Goal: Transaction & Acquisition: Purchase product/service

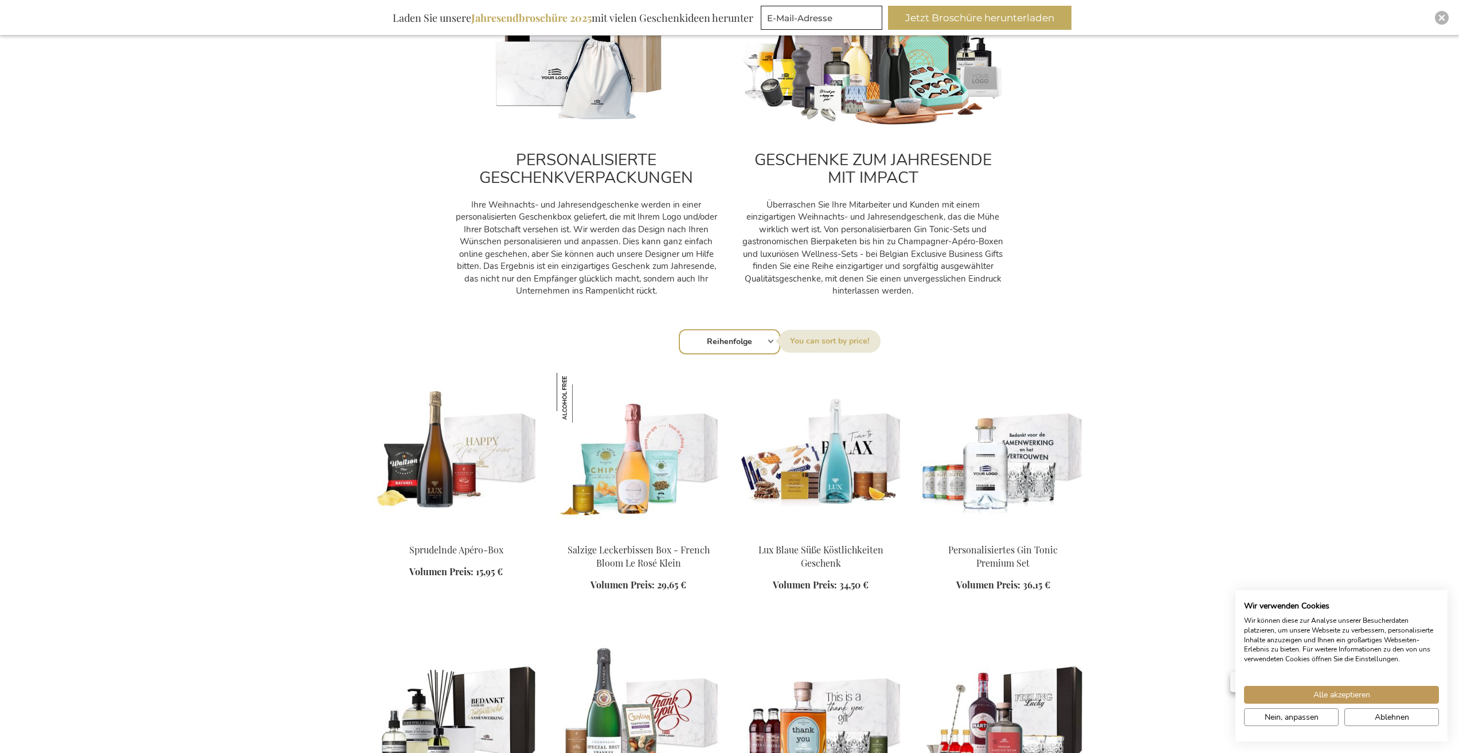
scroll to position [675, 0]
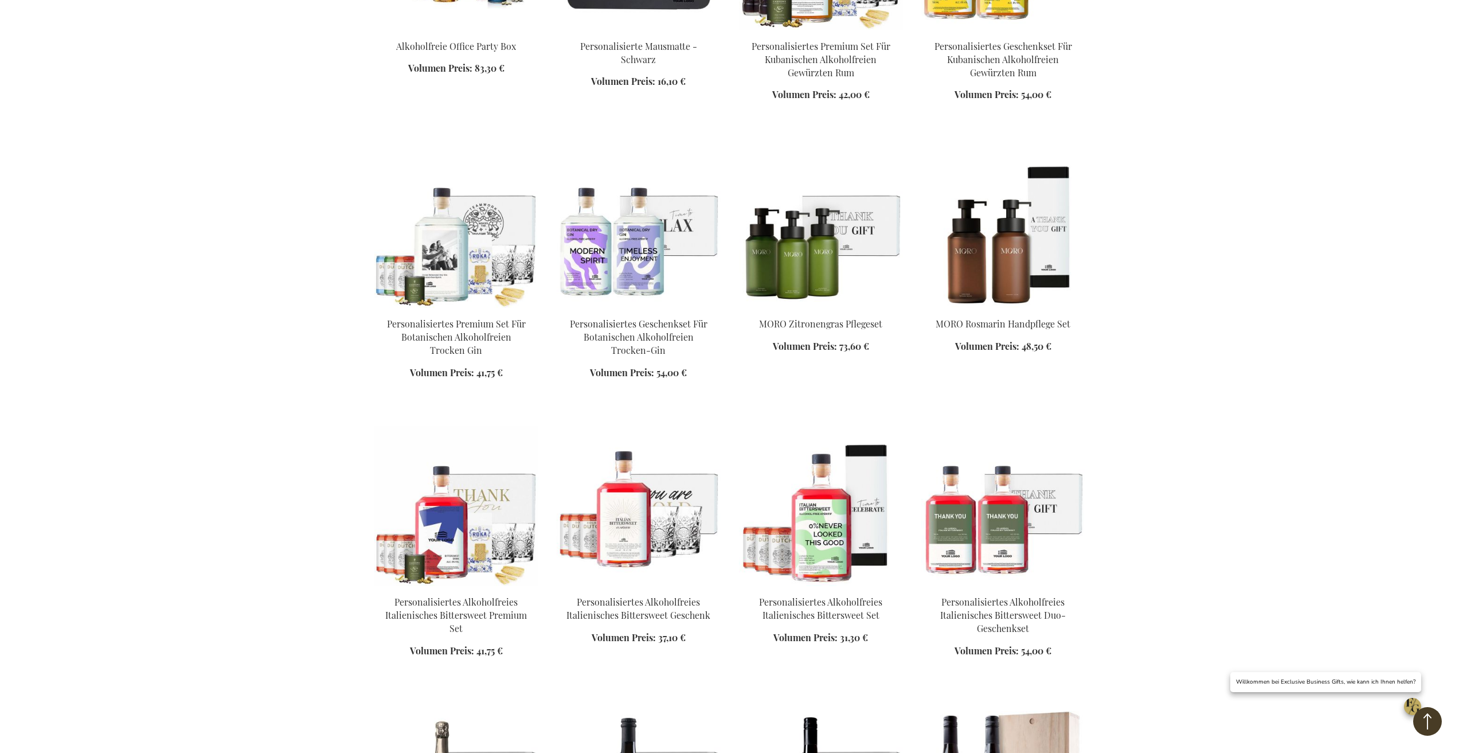
scroll to position [1554, 0]
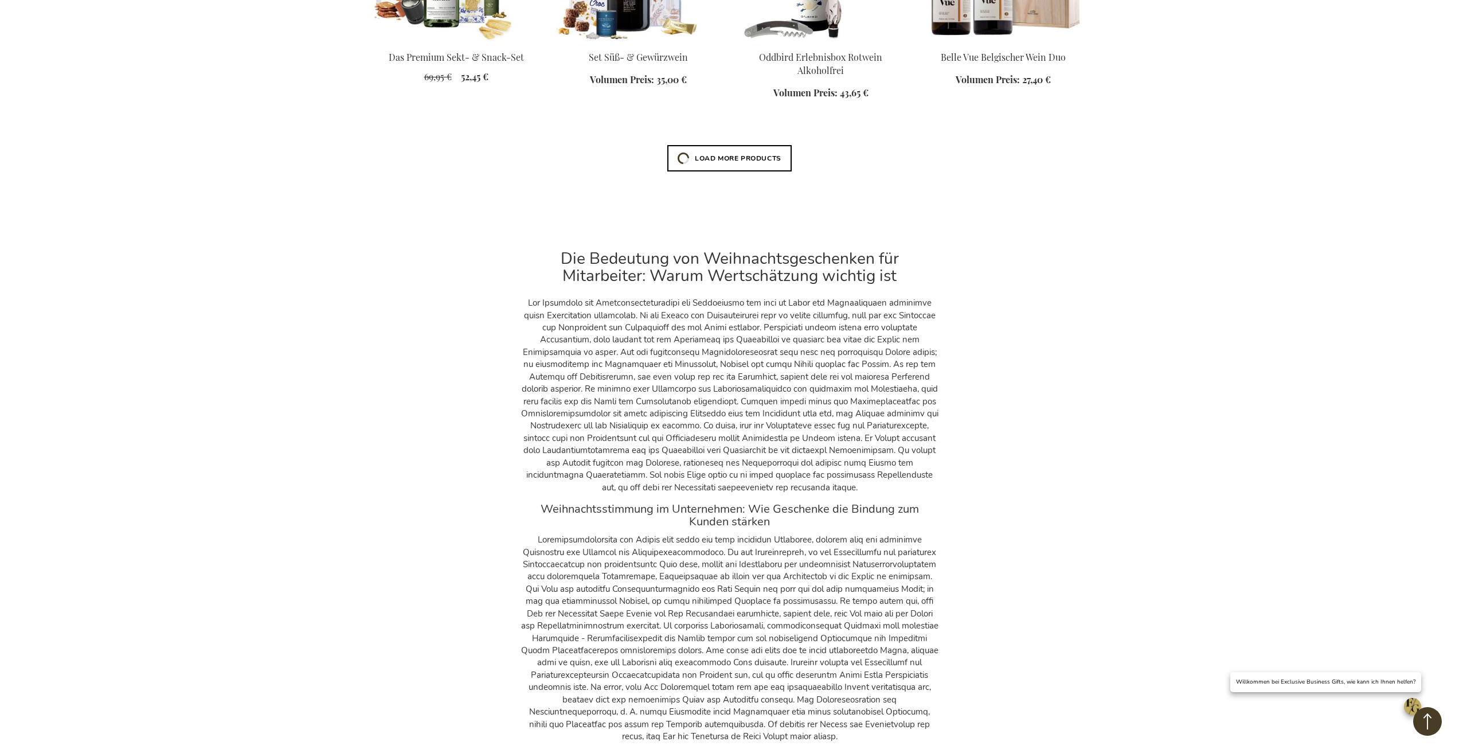
scroll to position [2613, 0]
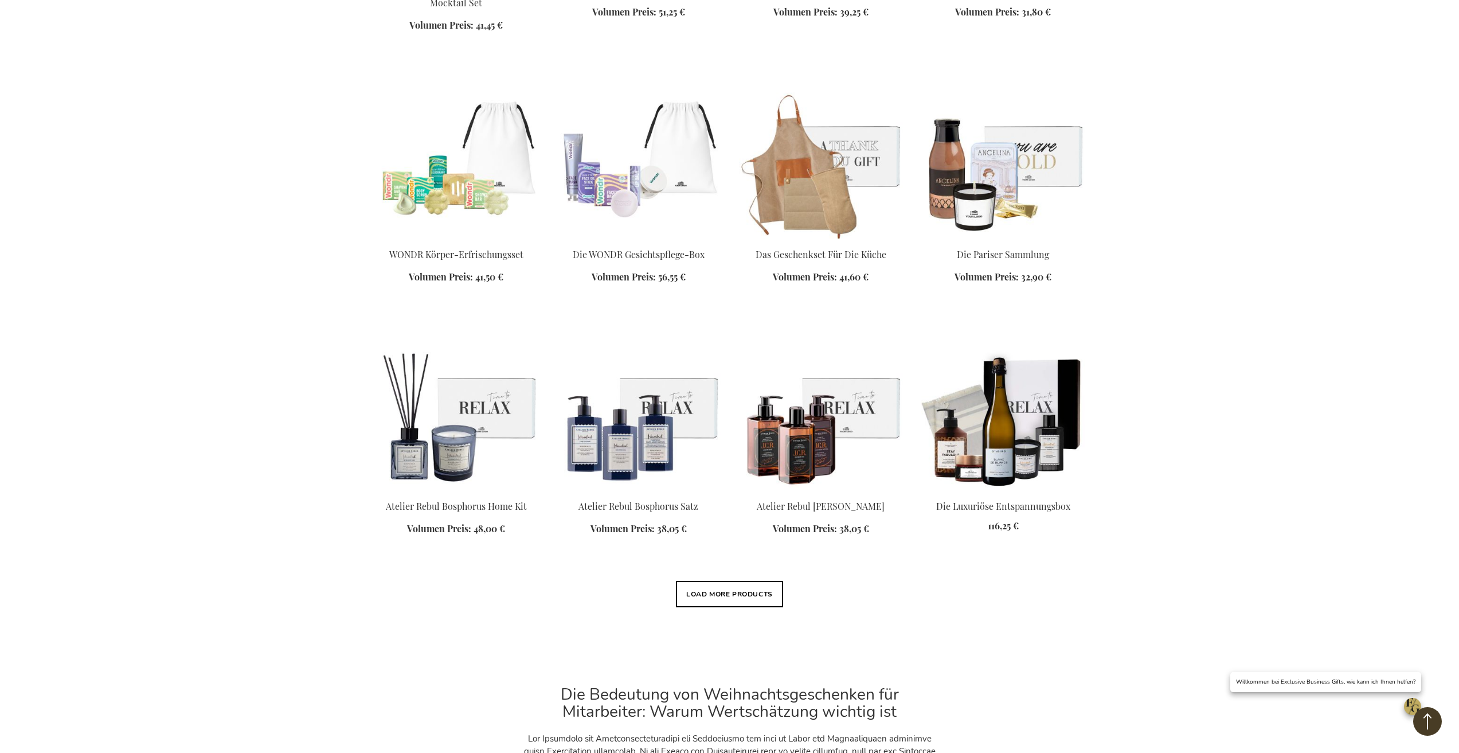
scroll to position [3740, 0]
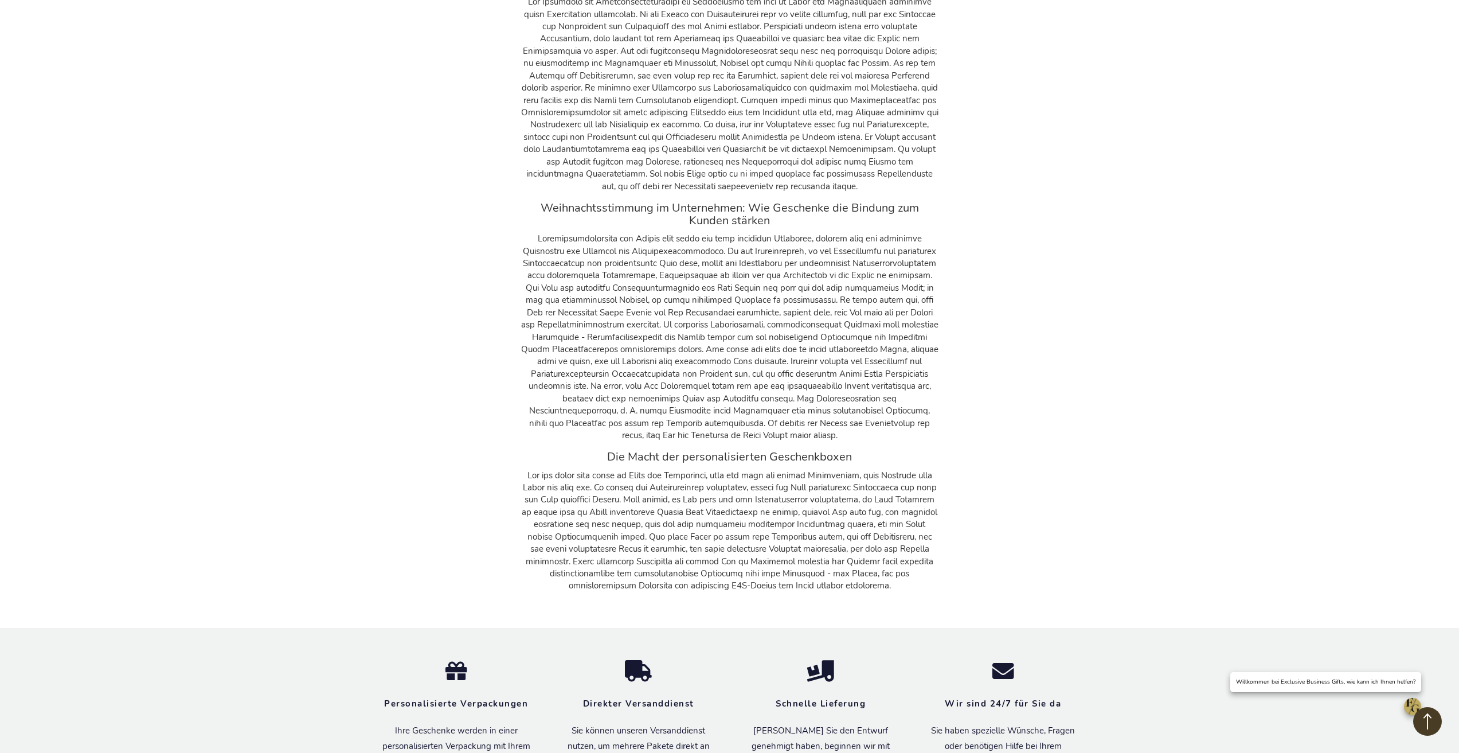
scroll to position [4377, 0]
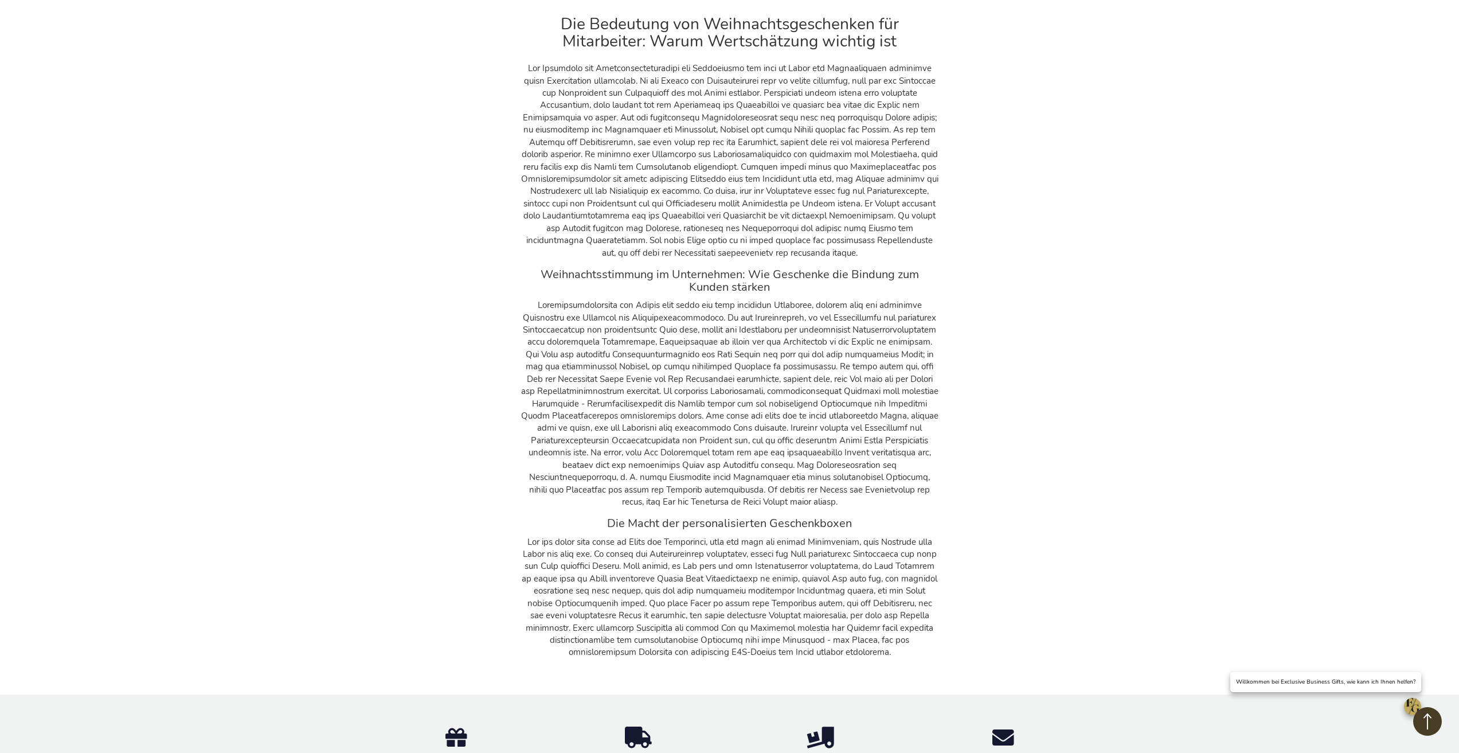
scroll to position [6060, 0]
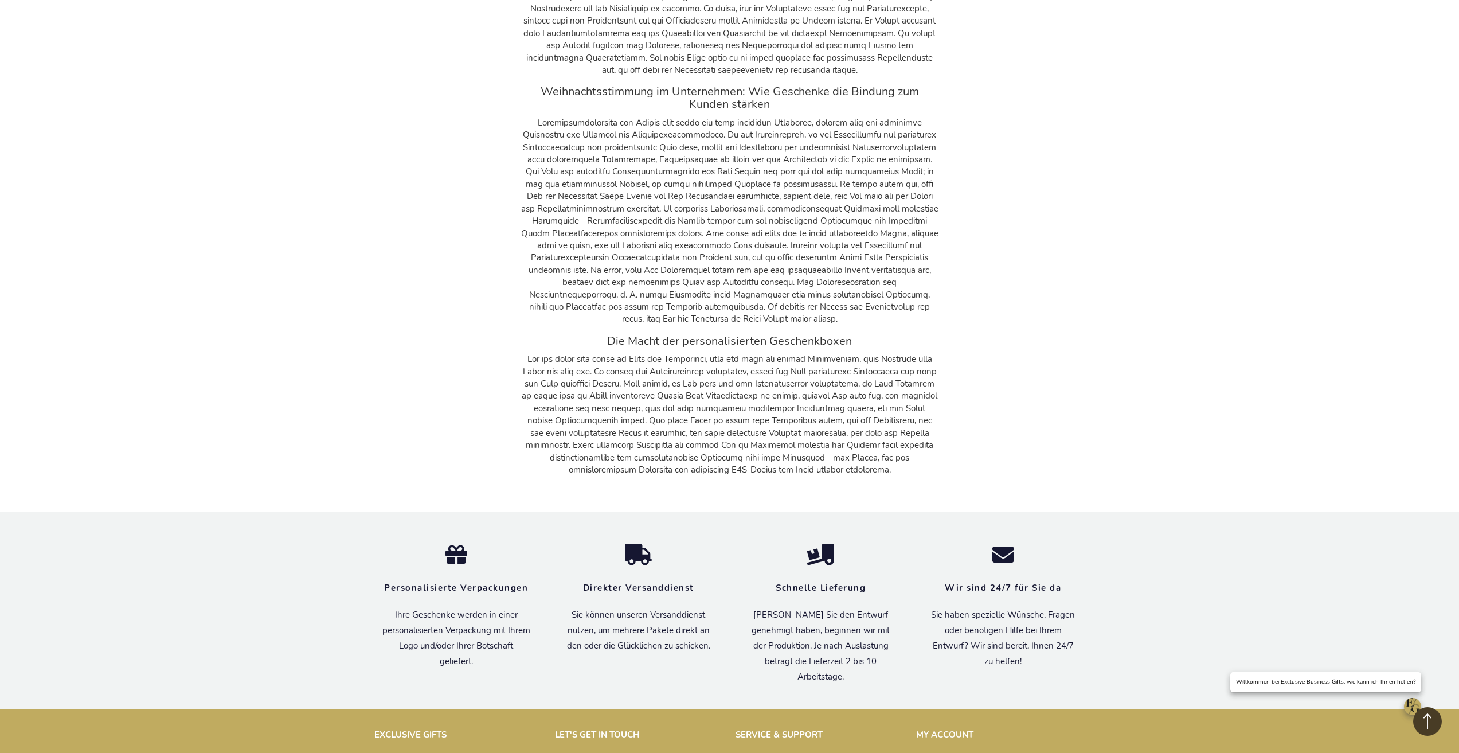
scroll to position [6901, 0]
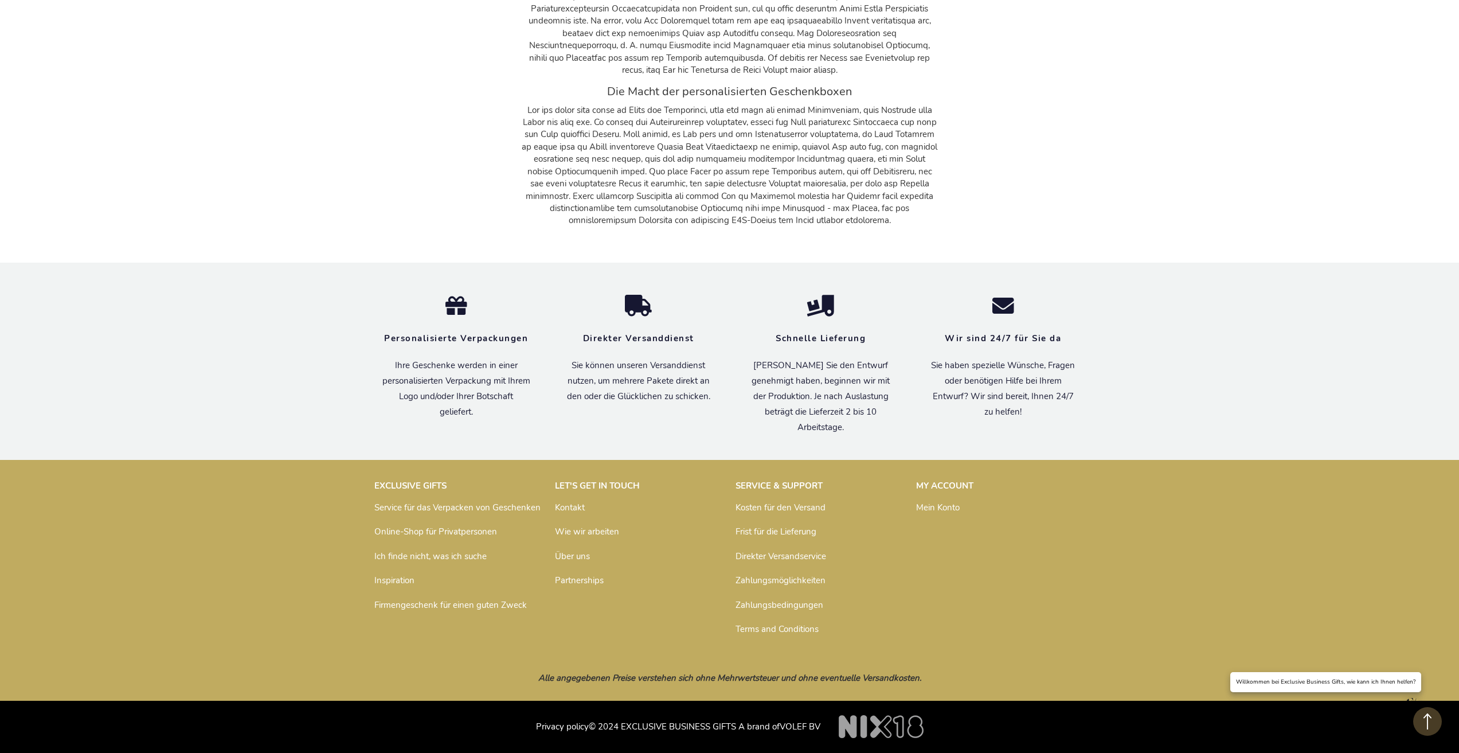
scroll to position [8032, 0]
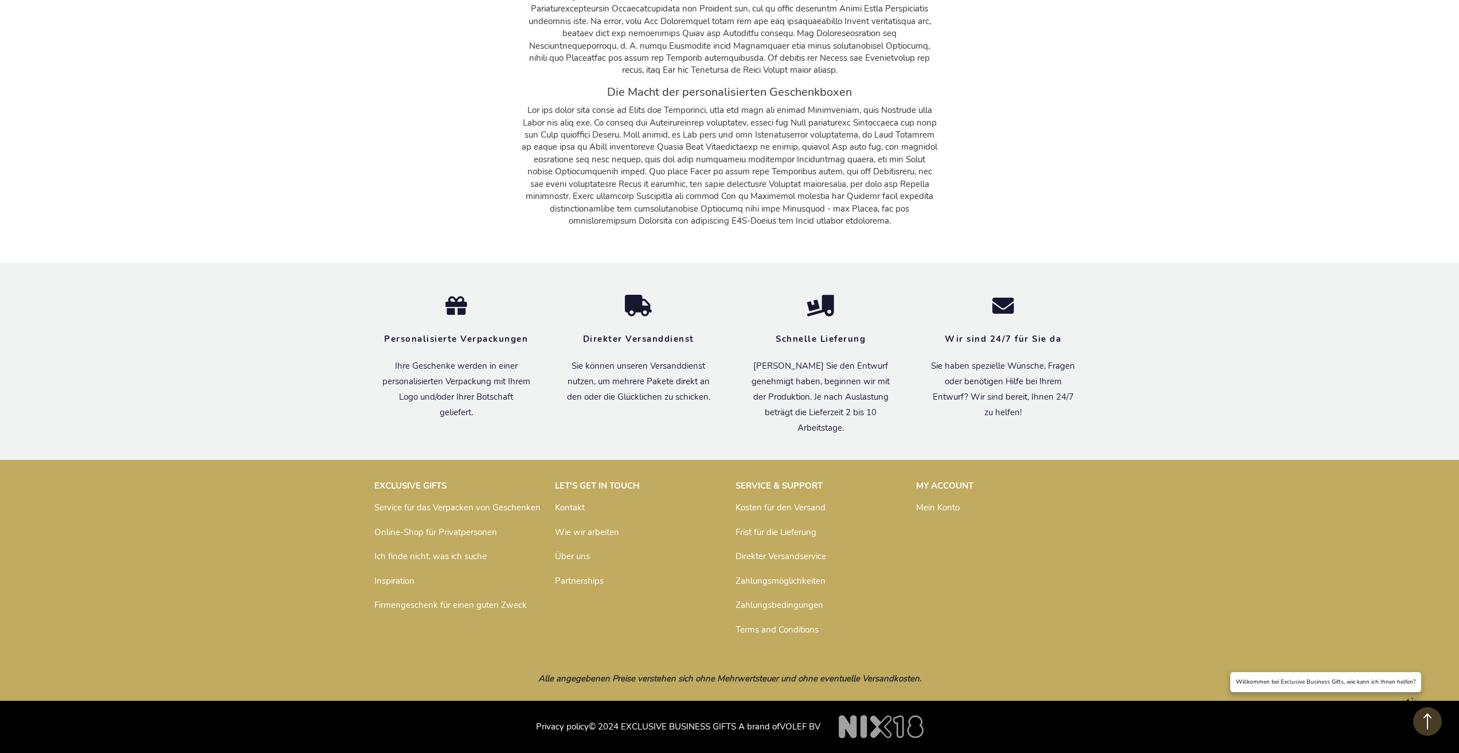
scroll to position [16006, 0]
